Goal: Task Accomplishment & Management: Manage account settings

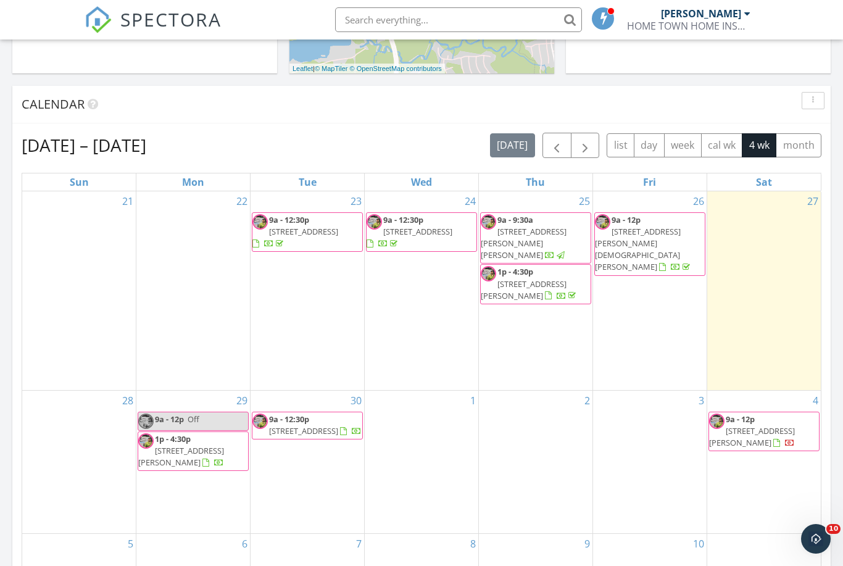
scroll to position [409, 0]
click at [595, 135] on button "button" at bounding box center [585, 144] width 29 height 25
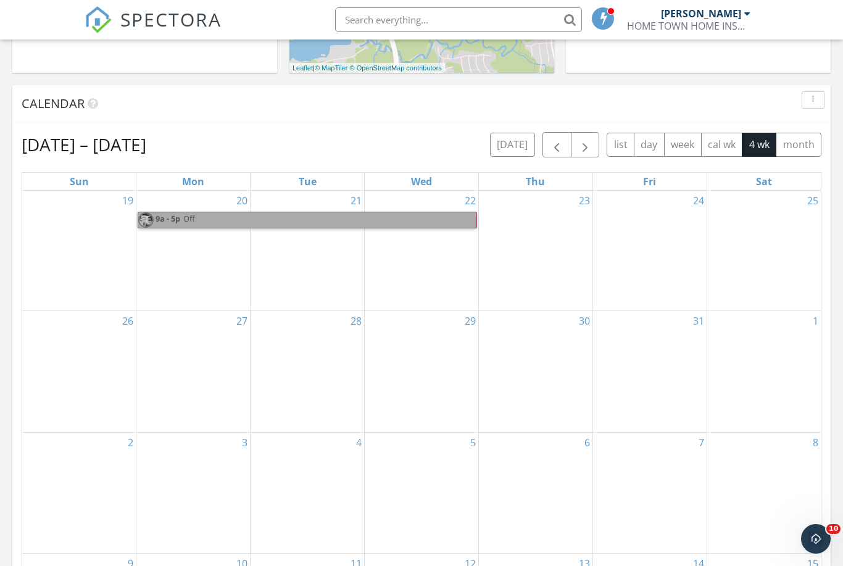
click at [174, 225] on link "9a - 5p Off" at bounding box center [307, 220] width 339 height 17
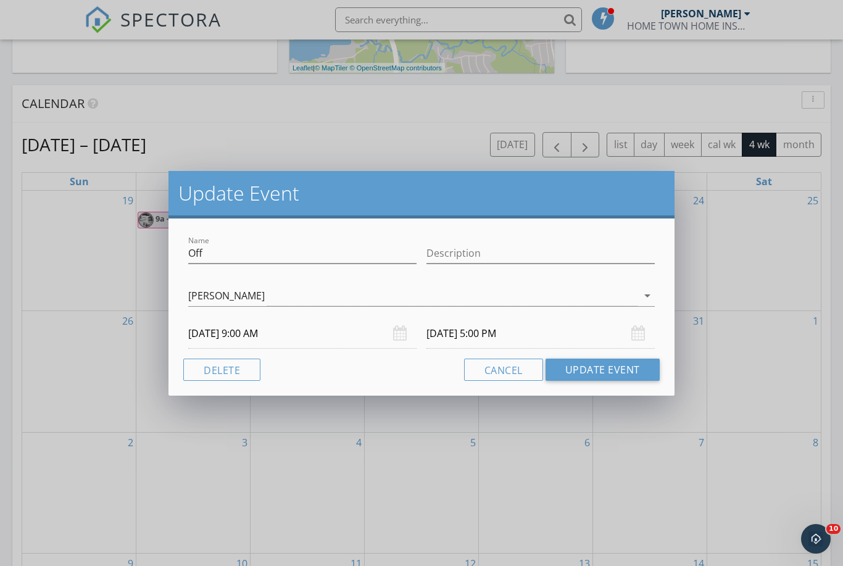
click at [639, 336] on div "[DATE] 5:00 PM" at bounding box center [540, 333] width 228 height 30
click at [641, 334] on div "[DATE] 5:00 PM" at bounding box center [540, 333] width 228 height 30
click at [641, 329] on div "[DATE] 5:00 PM" at bounding box center [540, 333] width 228 height 30
click at [520, 334] on input "[DATE] 5:00 PM" at bounding box center [540, 333] width 228 height 30
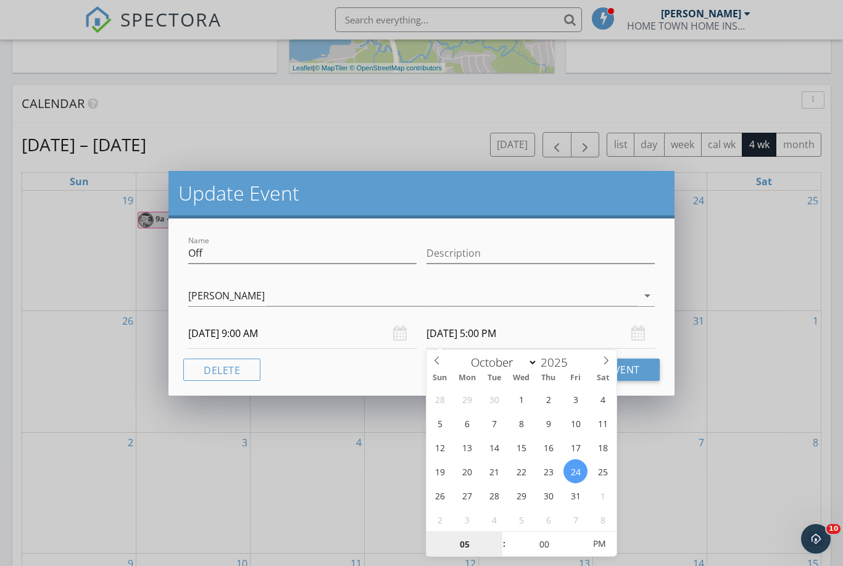
type input "[DATE] 5:00 PM"
click at [580, 315] on div at bounding box center [421, 314] width 467 height 7
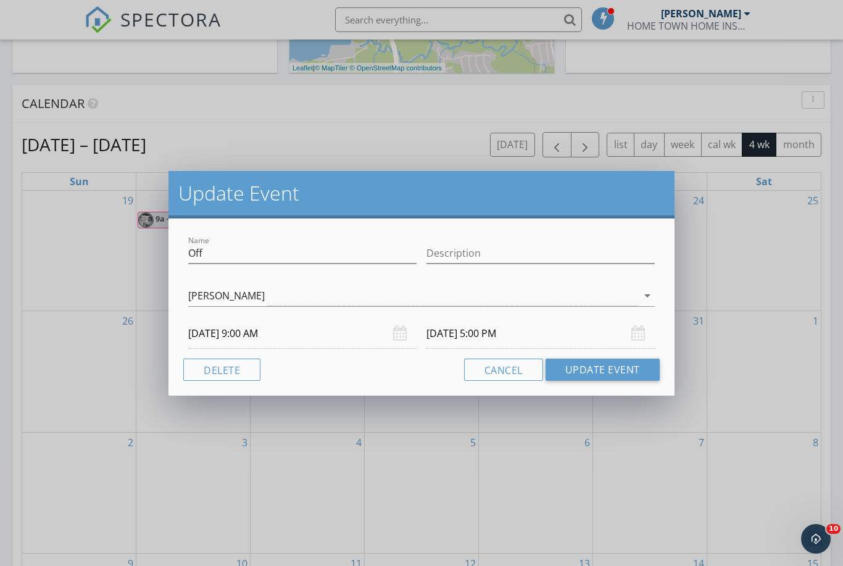
click at [226, 331] on input "[DATE] 9:00 AM" at bounding box center [302, 333] width 228 height 30
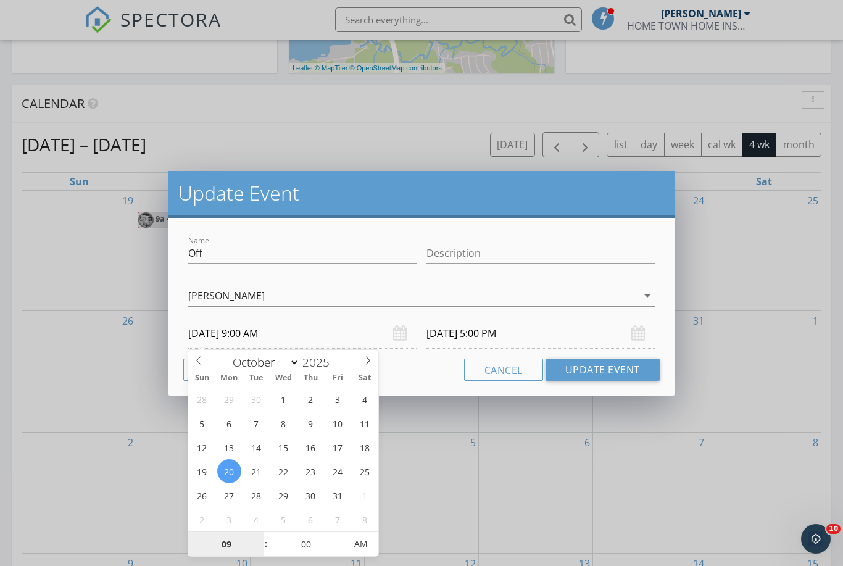
type input "[DATE] 9:00 AM"
type input "[DATE] 5:00 PM"
click at [422, 367] on div "Cancel Update Event" at bounding box center [421, 370] width 476 height 22
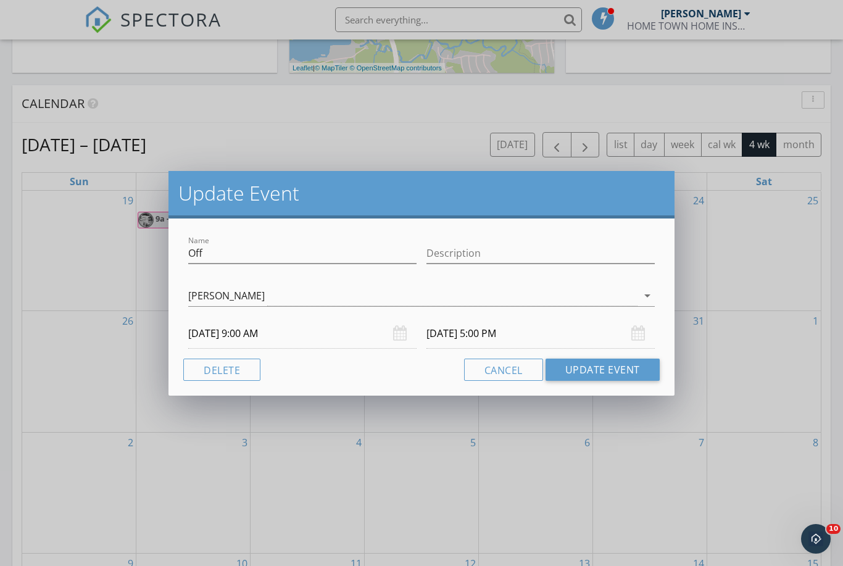
click at [601, 370] on button "Update Event" at bounding box center [603, 370] width 114 height 22
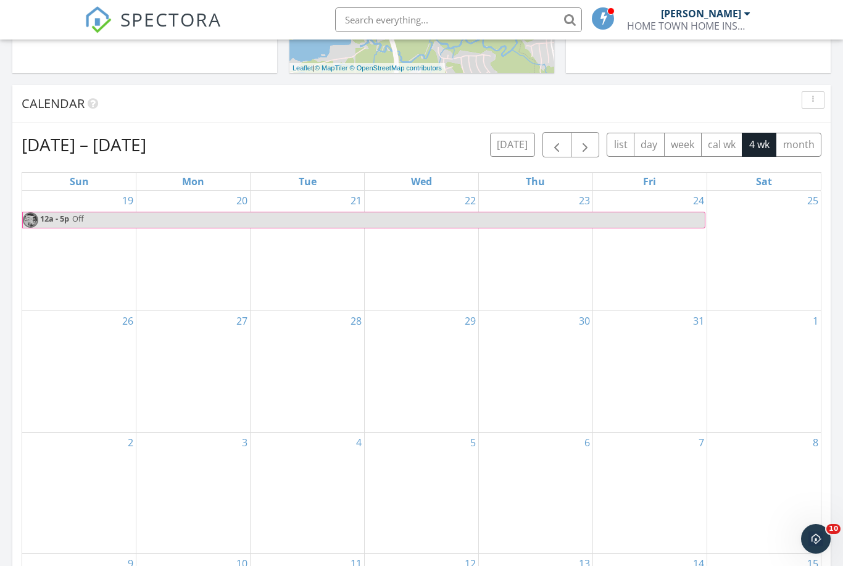
click at [558, 146] on span "button" at bounding box center [556, 145] width 15 height 15
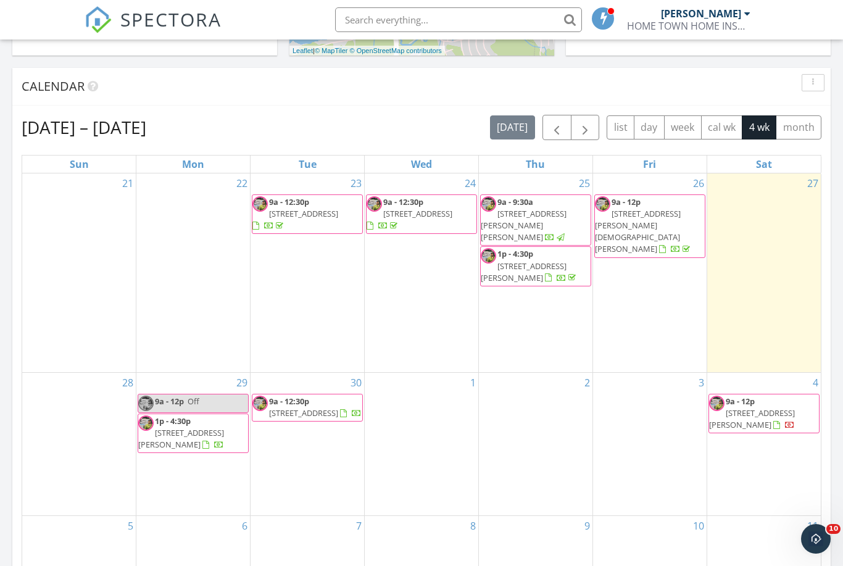
scroll to position [415, 0]
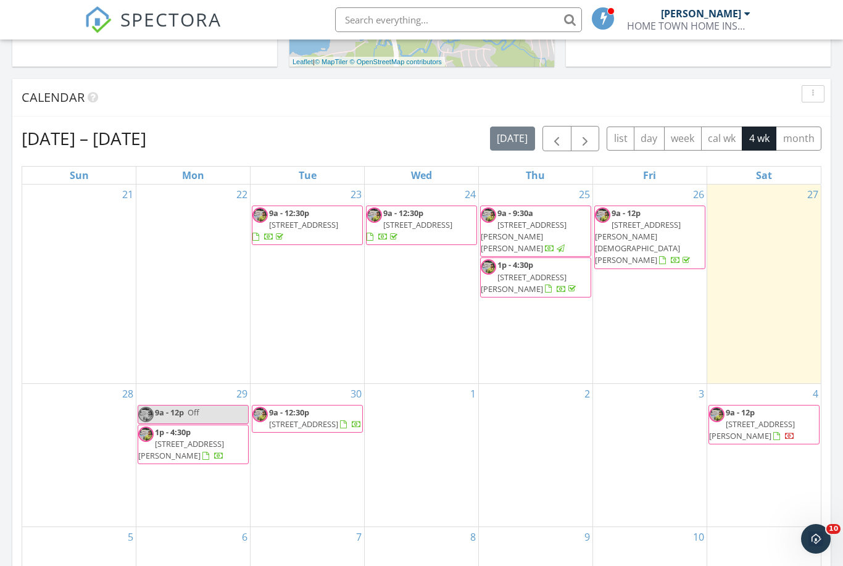
click at [592, 137] on button "button" at bounding box center [585, 138] width 29 height 25
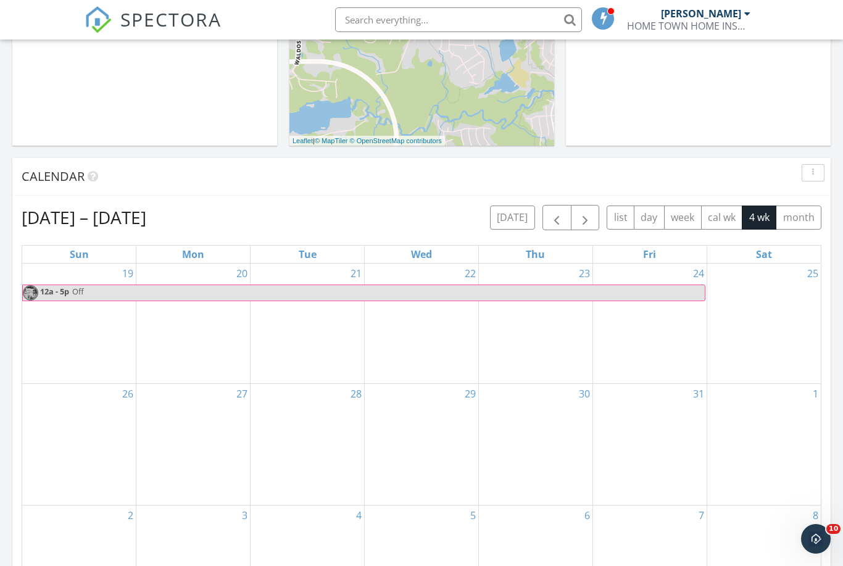
scroll to position [337, 0]
click at [554, 215] on span "button" at bounding box center [556, 217] width 15 height 15
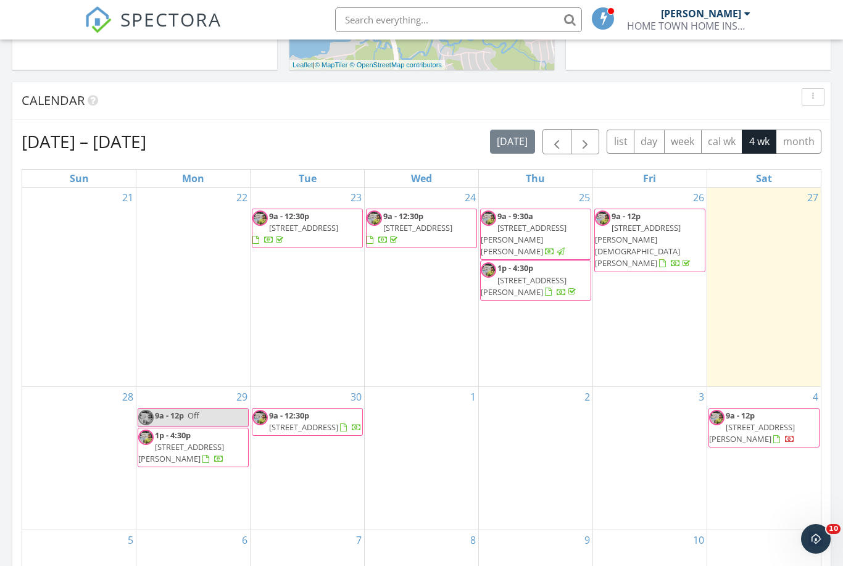
scroll to position [413, 0]
click at [587, 142] on span "button" at bounding box center [585, 140] width 15 height 15
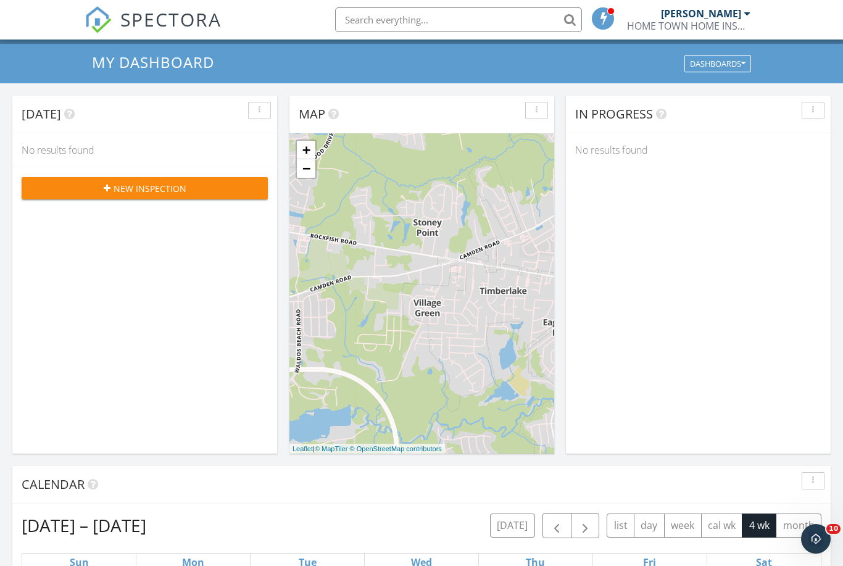
scroll to position [0, 0]
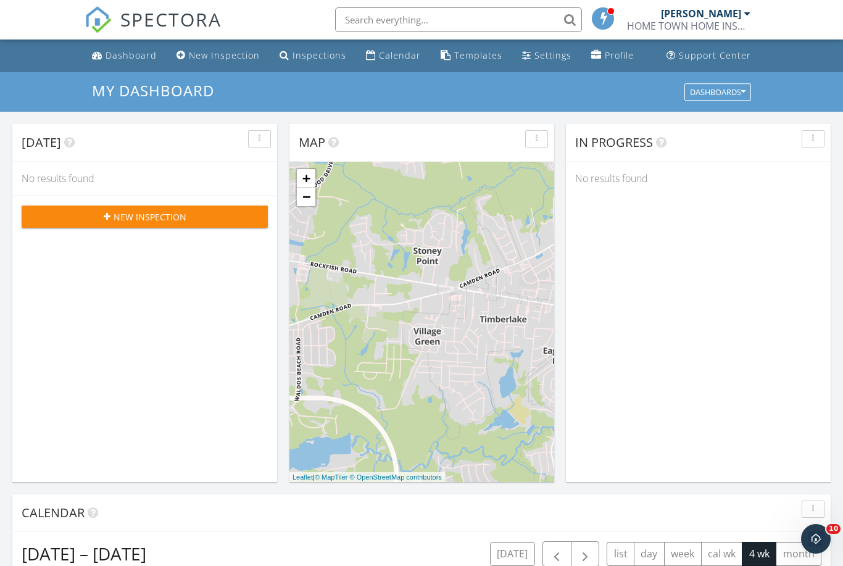
click at [126, 28] on span "SPECTORA" at bounding box center [170, 19] width 101 height 26
